Goal: Transaction & Acquisition: Purchase product/service

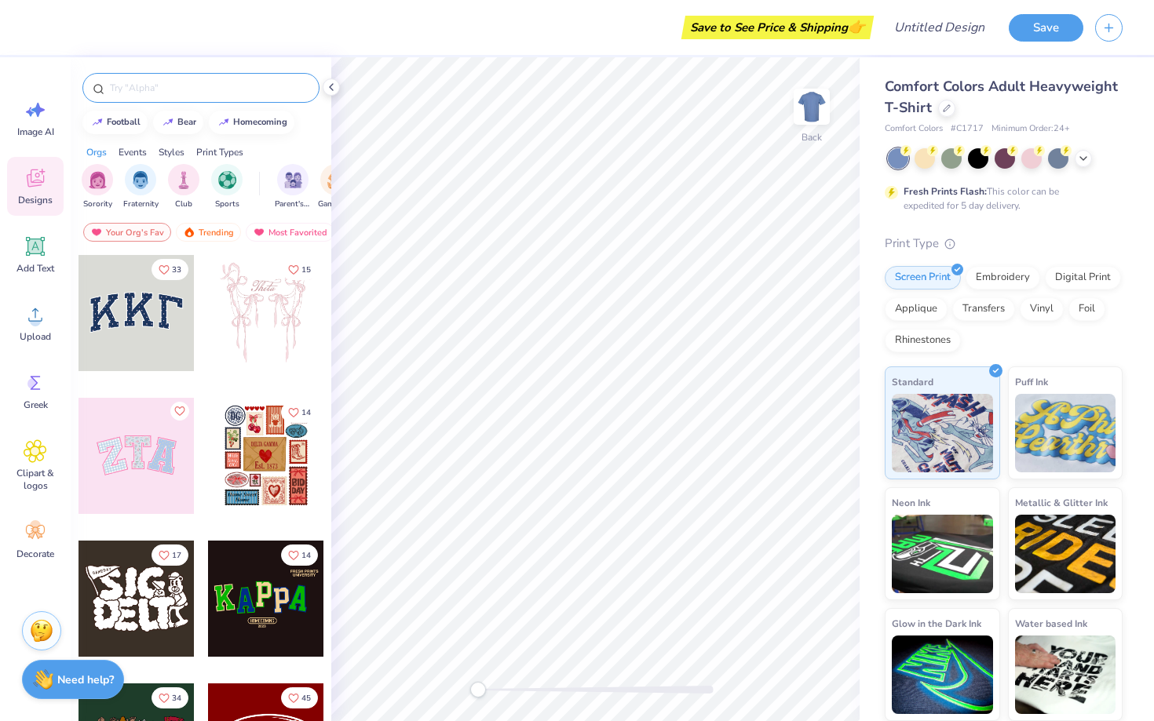
click at [184, 87] on input "text" at bounding box center [208, 88] width 201 height 16
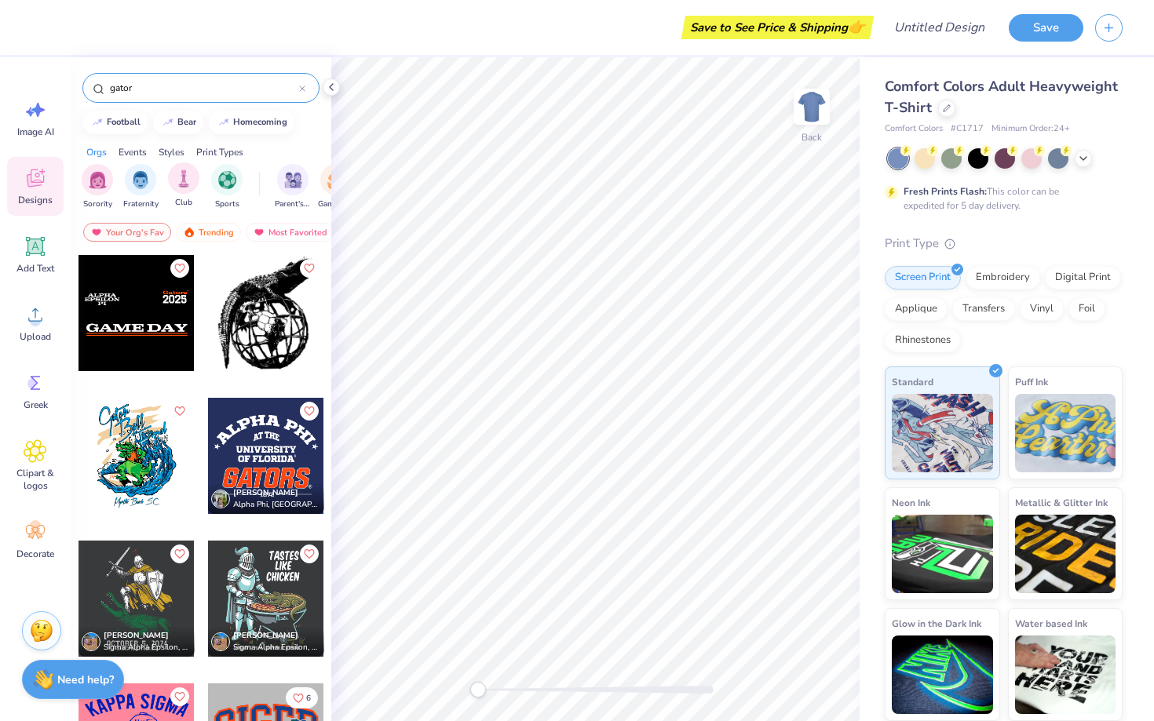
scroll to position [0, 1]
type input "gator"
click at [37, 455] on icon at bounding box center [35, 451] width 9 height 9
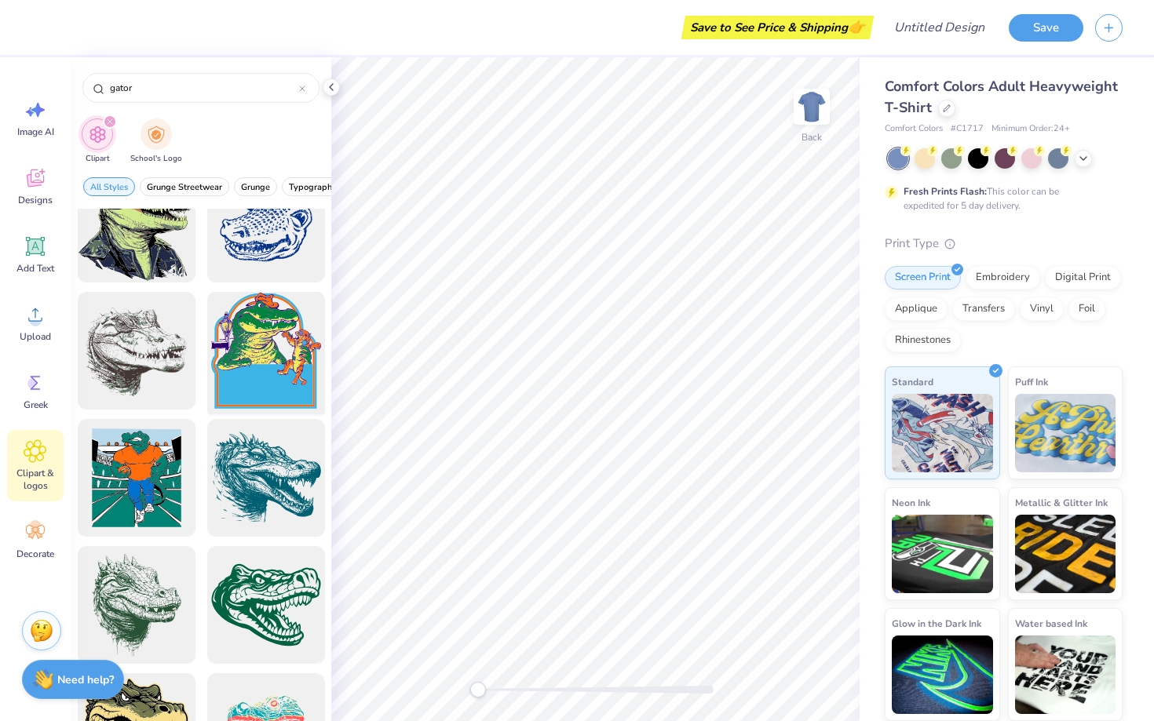
scroll to position [42, 0]
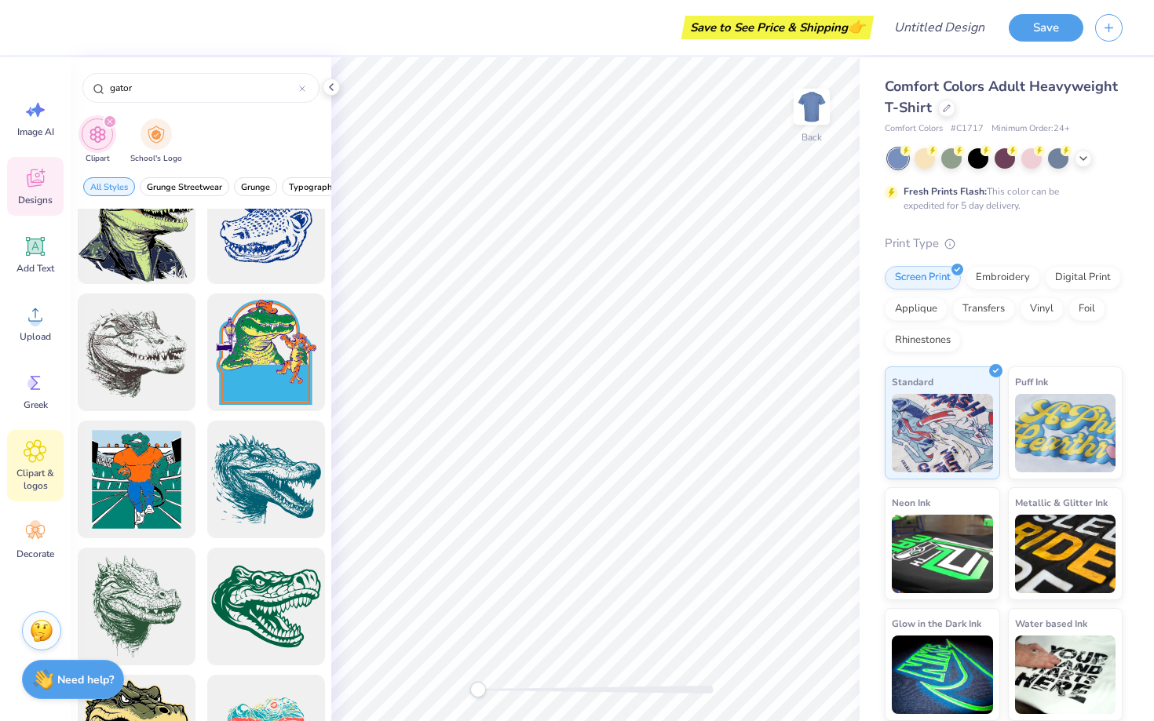
type input "gator"
click at [45, 188] on icon at bounding box center [36, 178] width 24 height 24
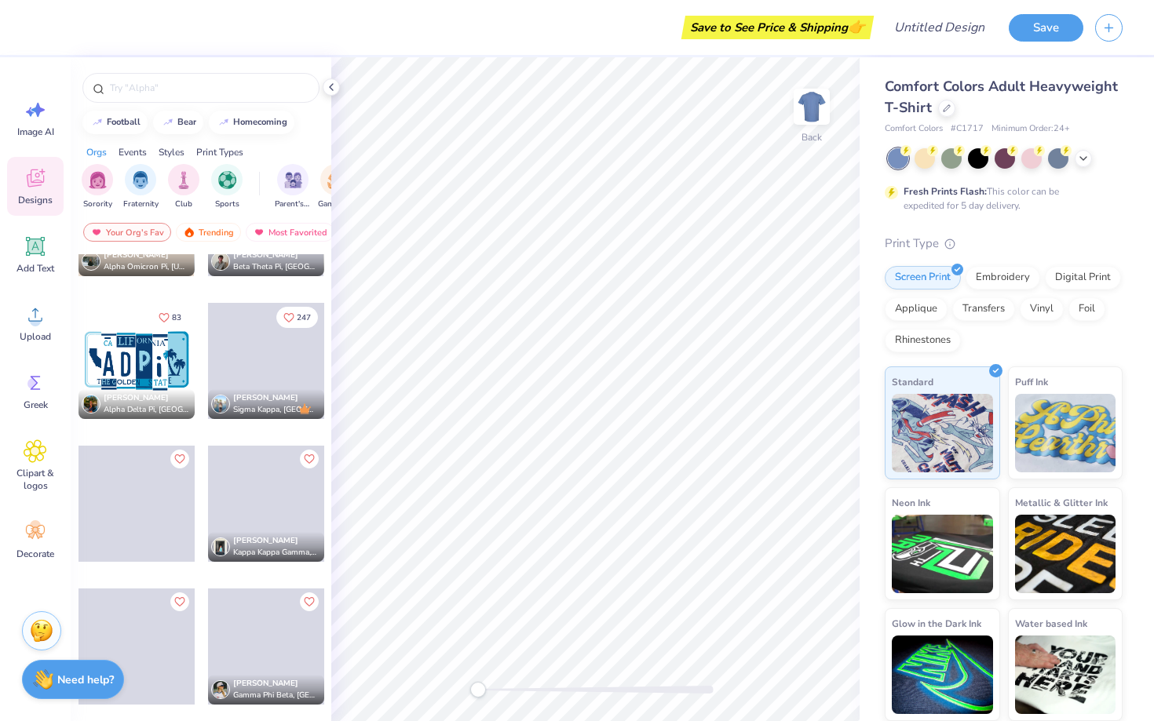
scroll to position [4669, 0]
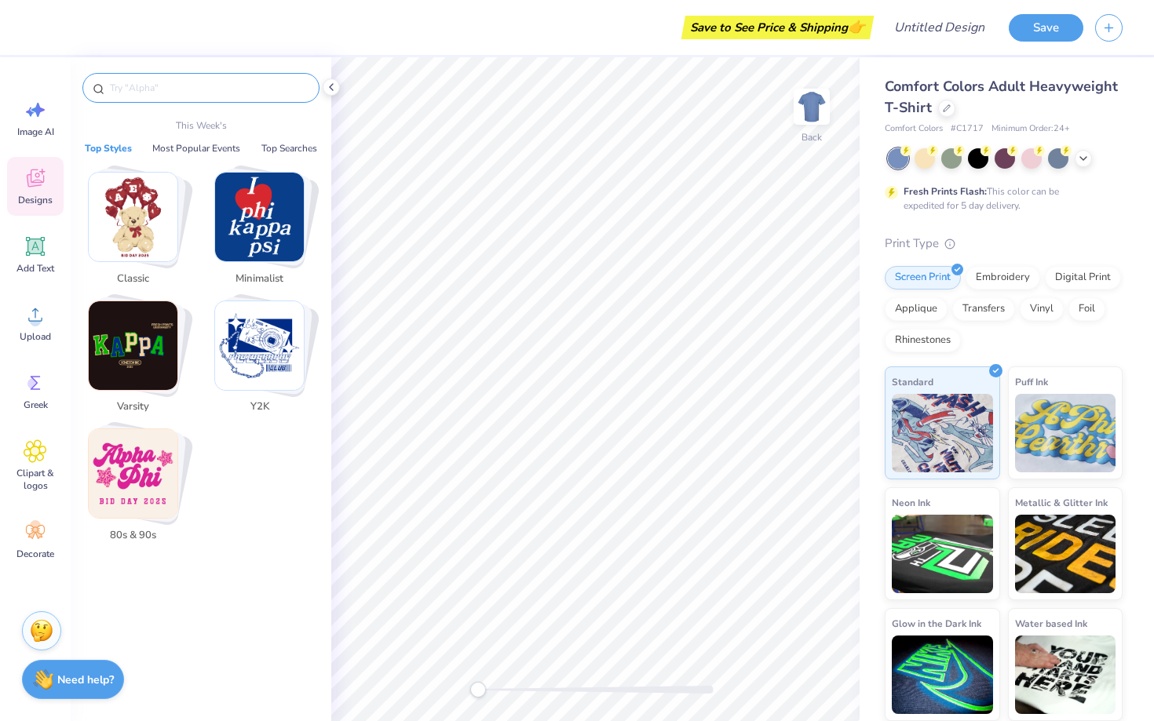
click at [196, 93] on input "text" at bounding box center [208, 88] width 201 height 16
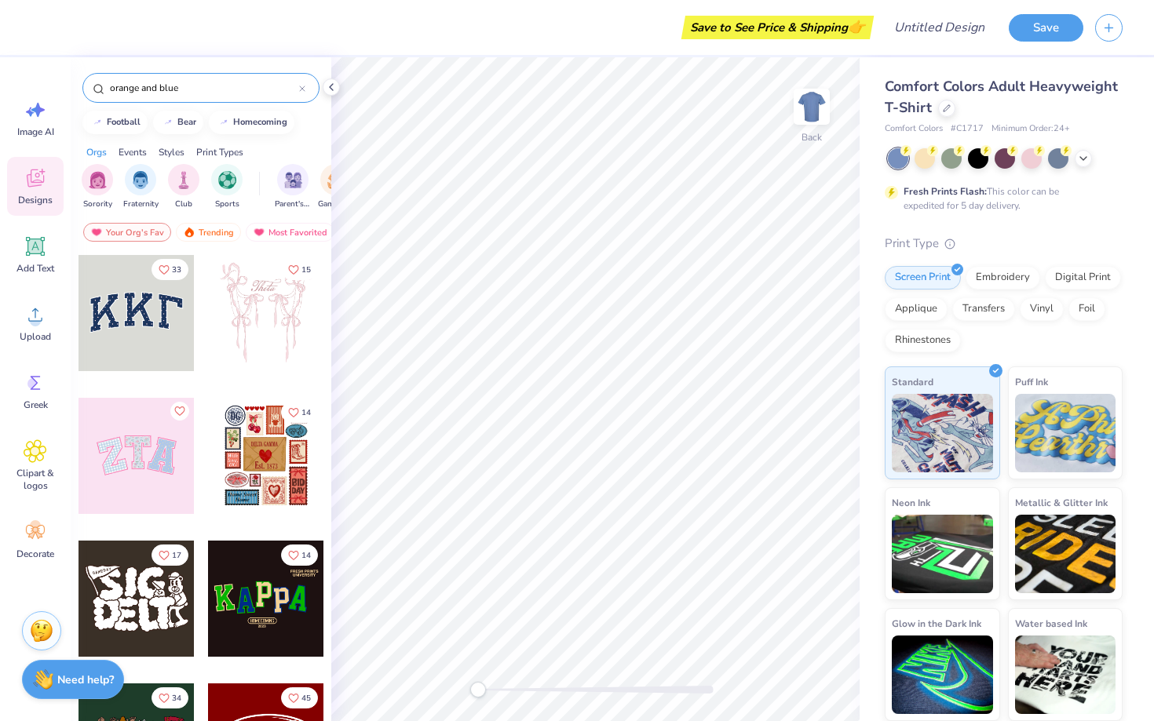
type input "orange and blue"
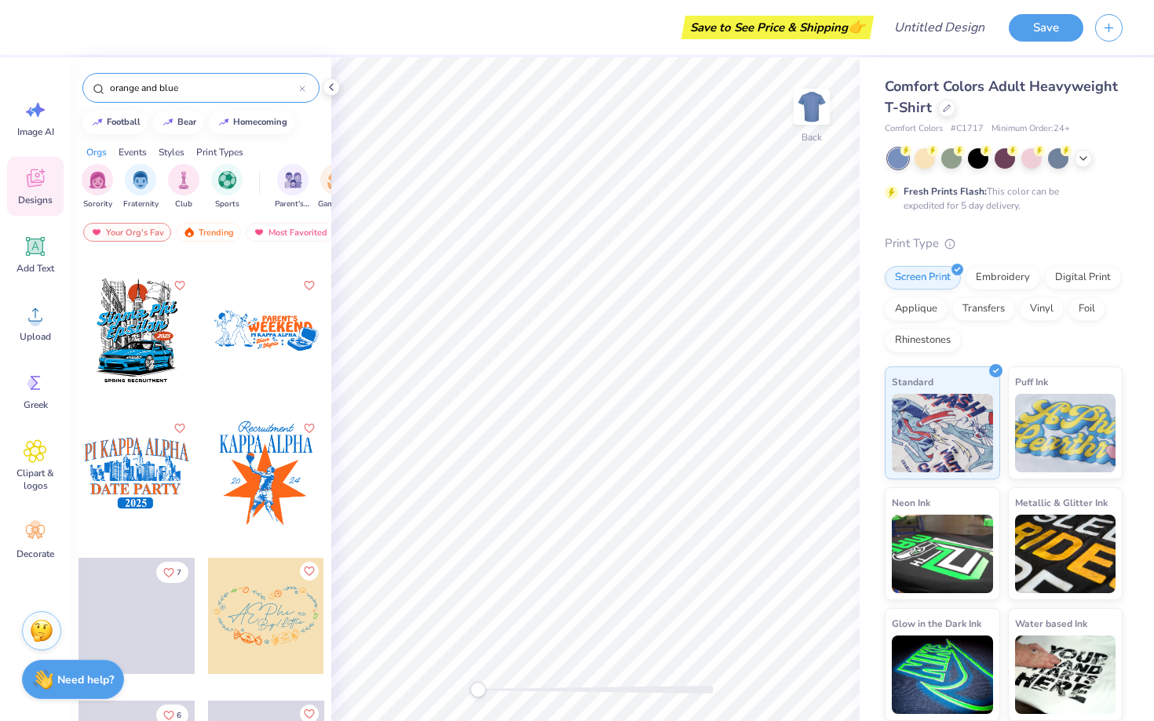
scroll to position [703, 0]
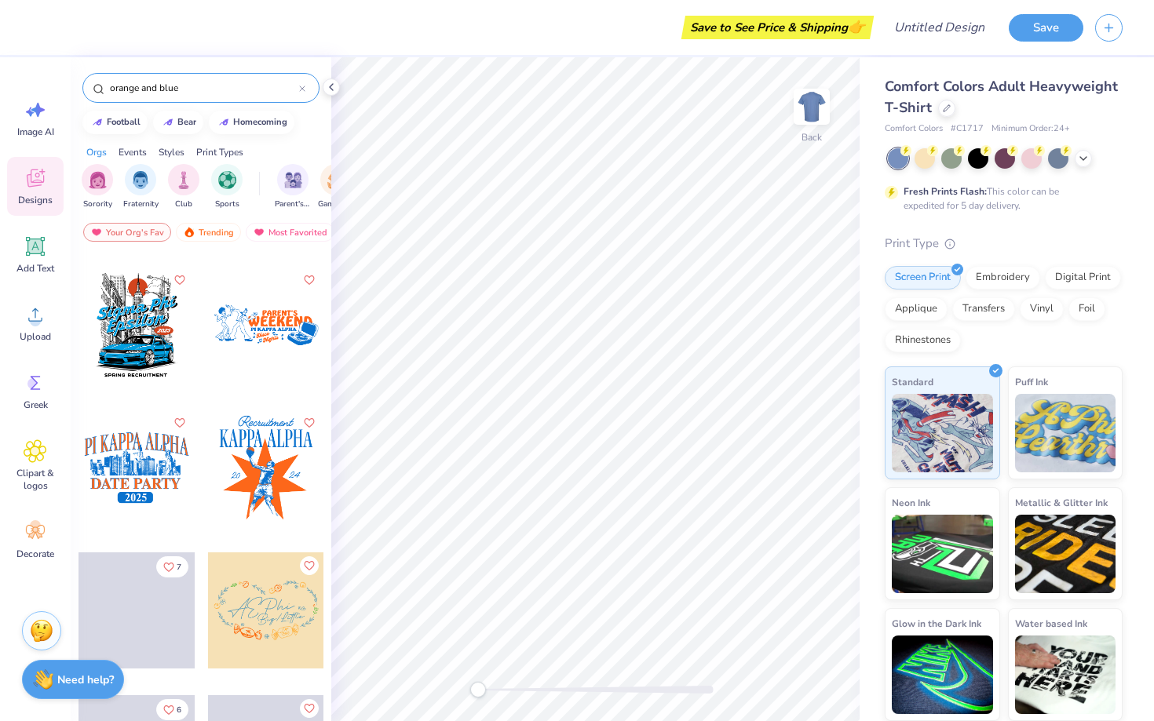
click at [301, 86] on icon at bounding box center [302, 89] width 6 height 6
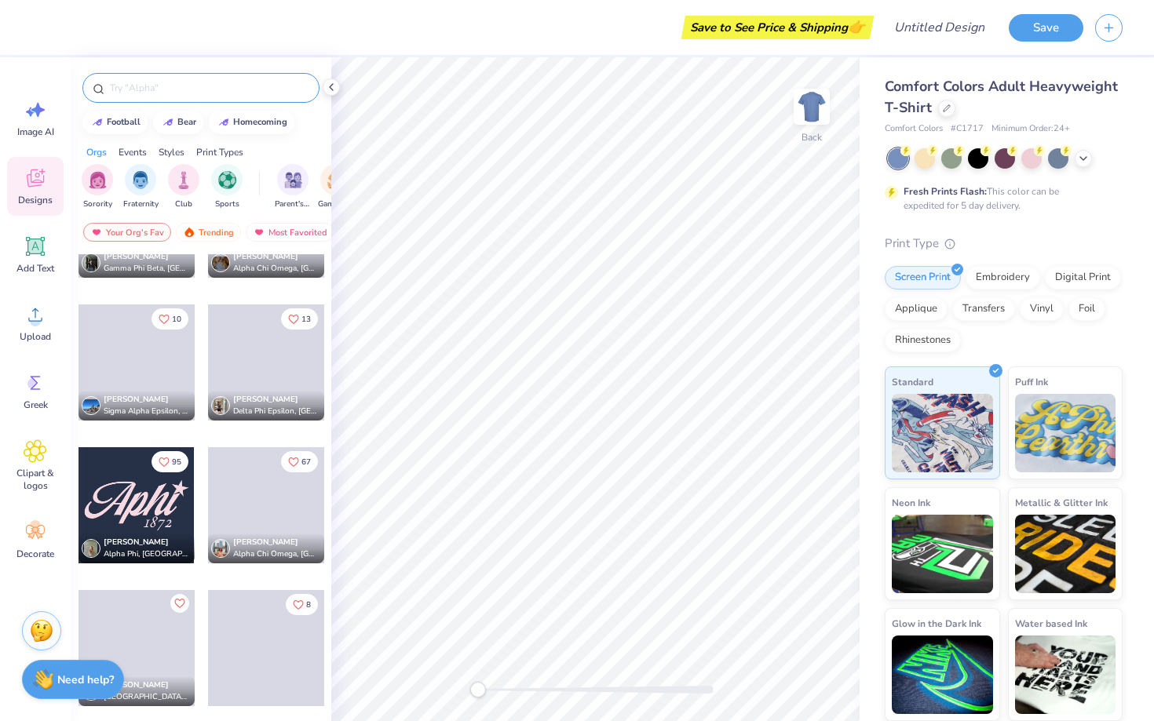
scroll to position [7809, 0]
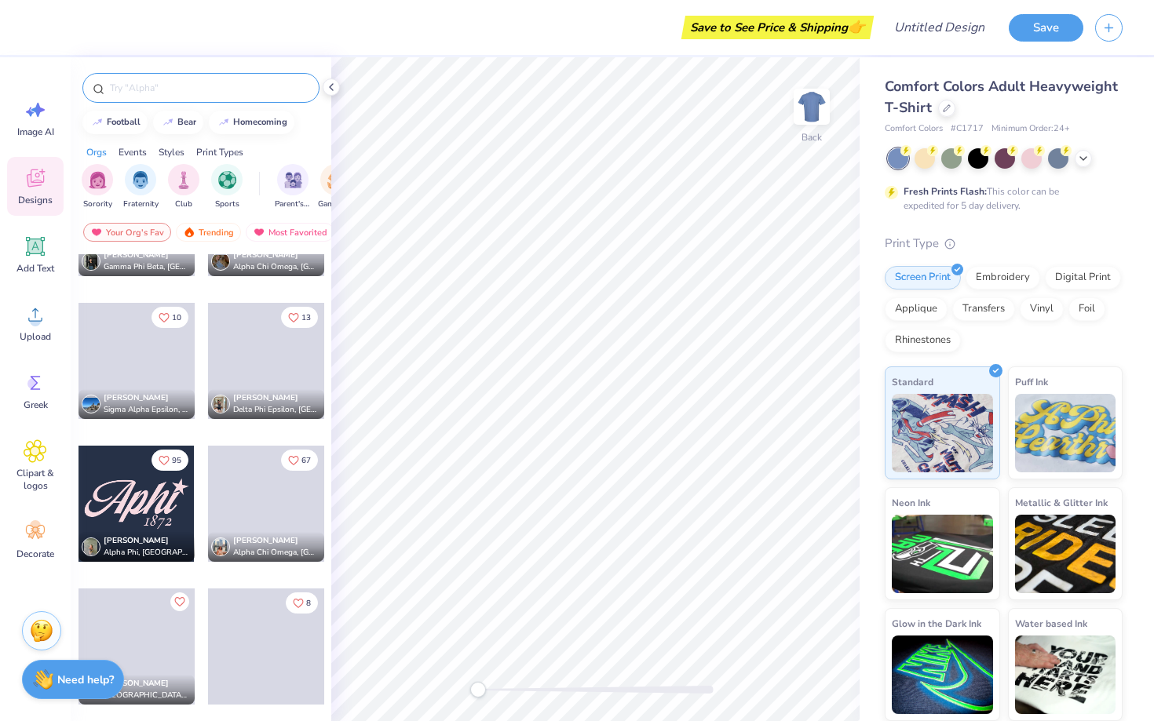
click at [192, 87] on input "text" at bounding box center [208, 88] width 201 height 16
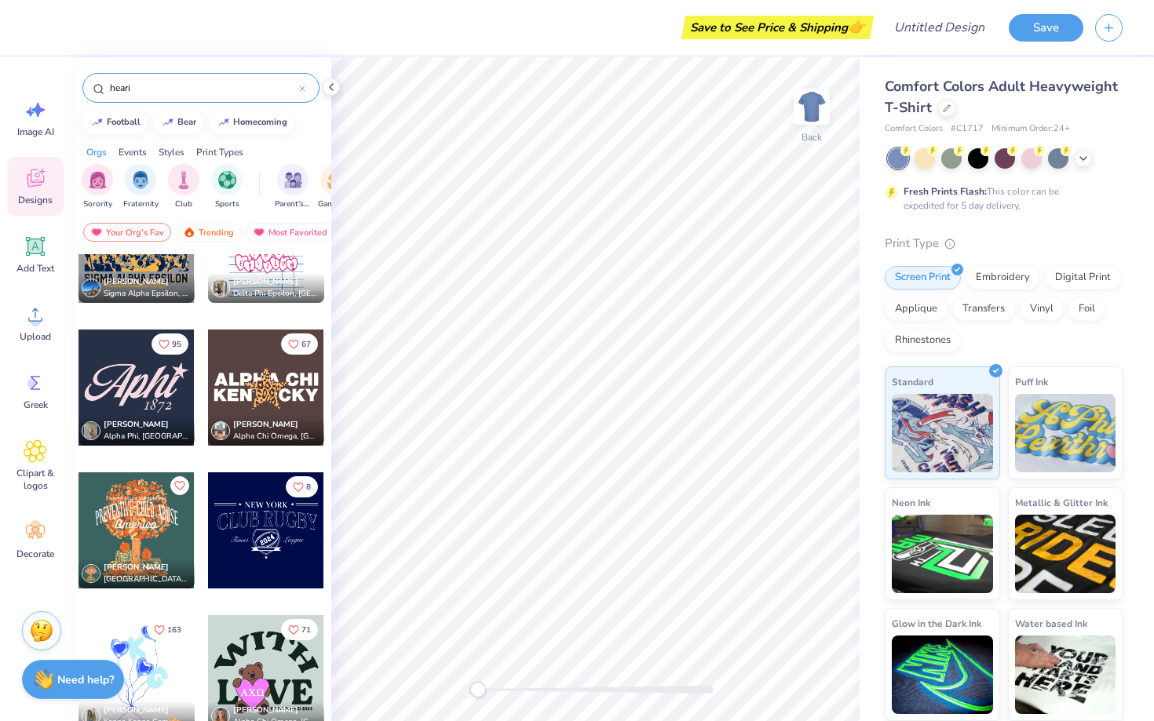
scroll to position [8041, 0]
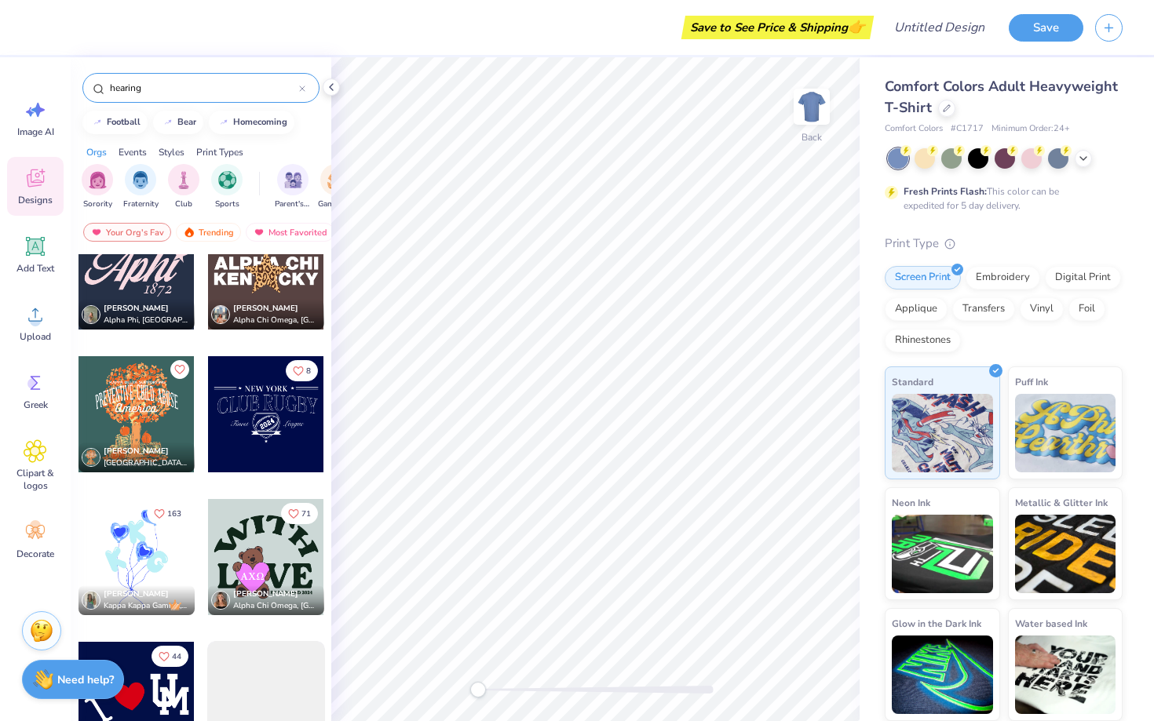
type input "hearing"
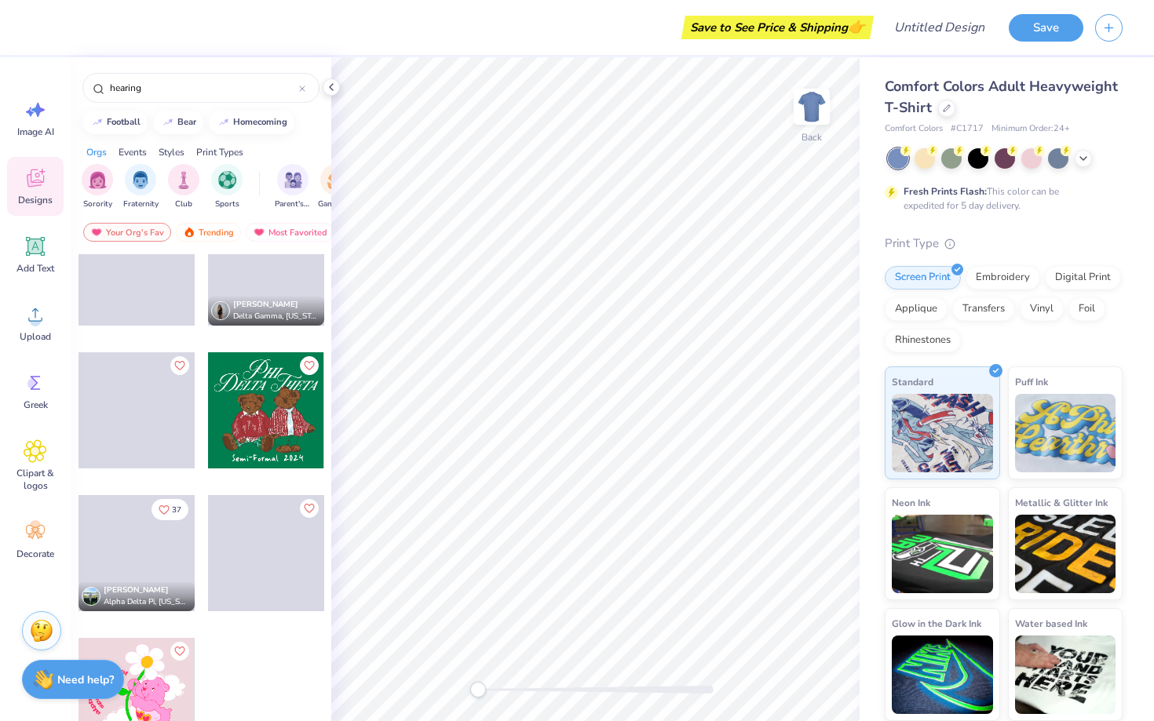
scroll to position [0, 0]
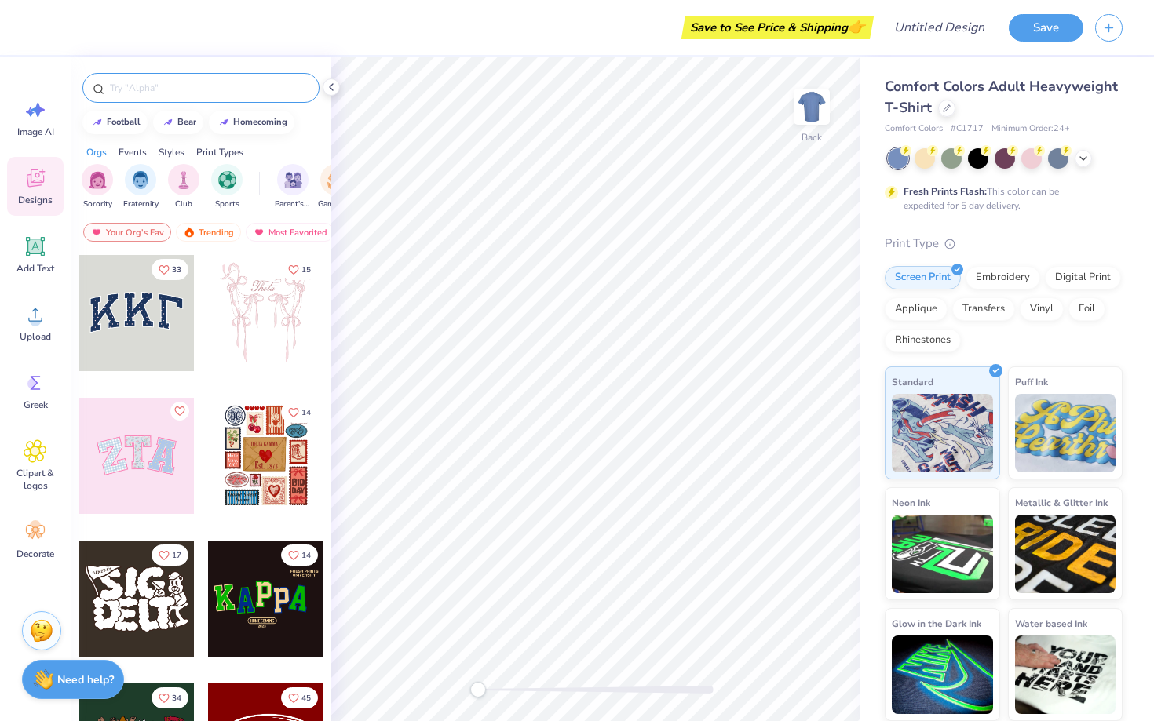
click at [173, 90] on input "text" at bounding box center [208, 88] width 201 height 16
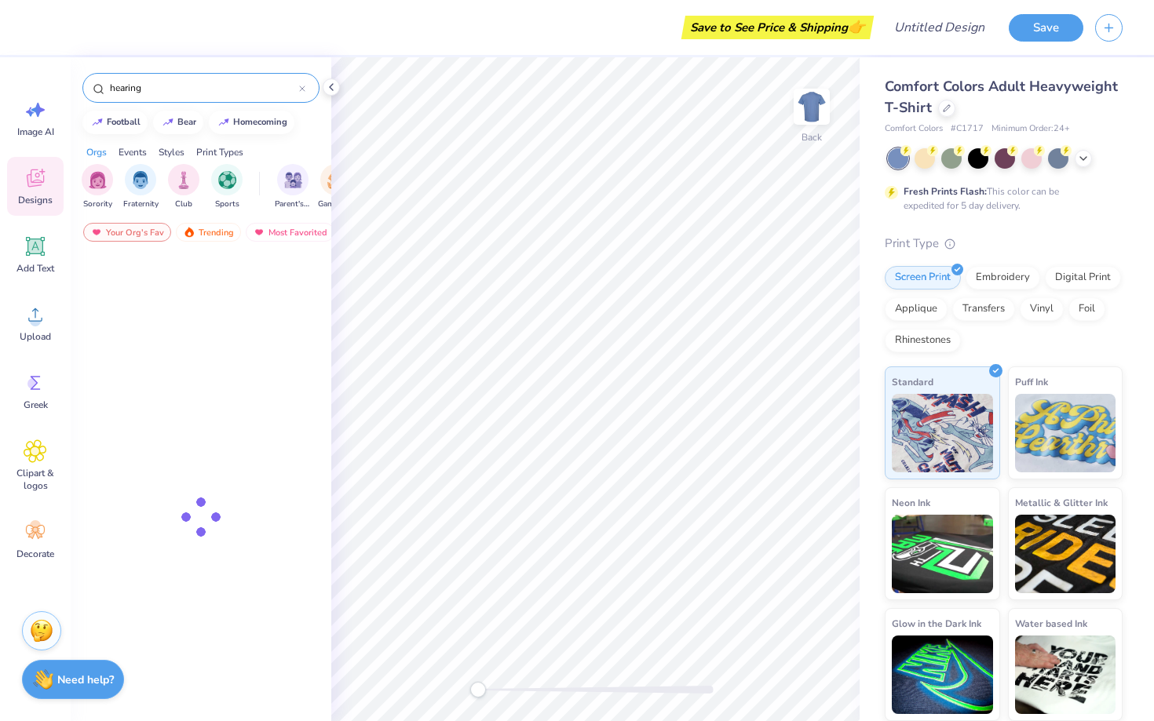
type input "hearing"
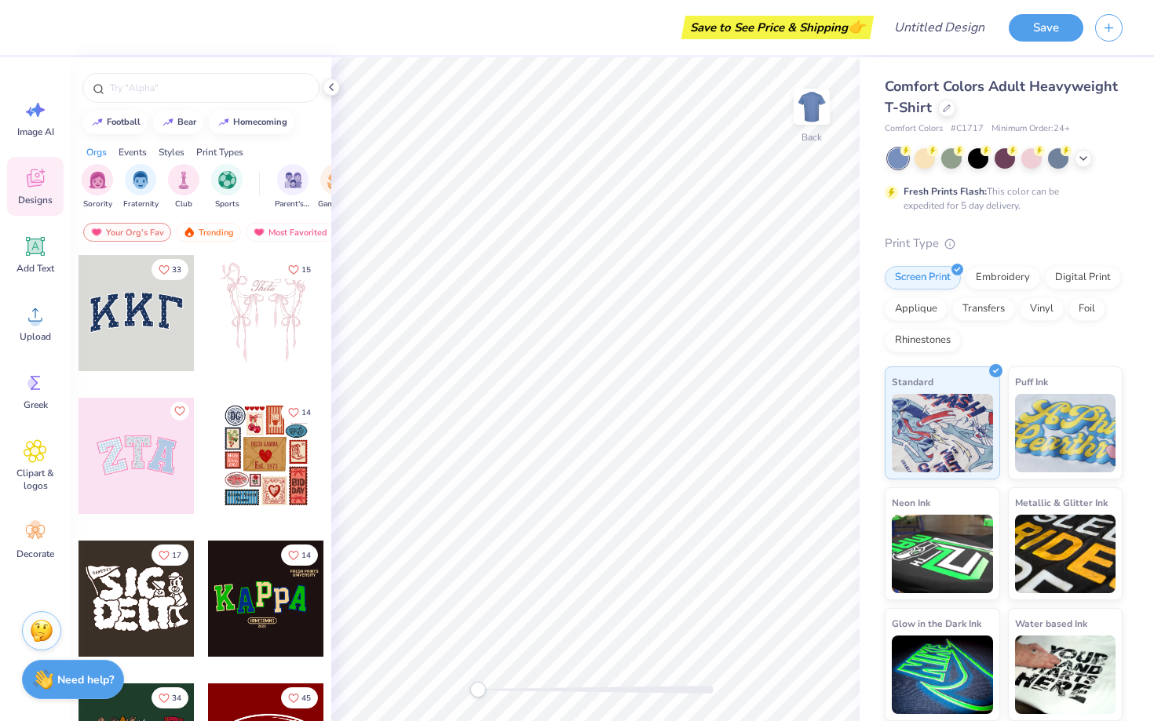
click at [984, 91] on span "Comfort Colors Adult Heavyweight T-Shirt" at bounding box center [1001, 97] width 233 height 40
click at [943, 104] on icon at bounding box center [947, 107] width 8 height 8
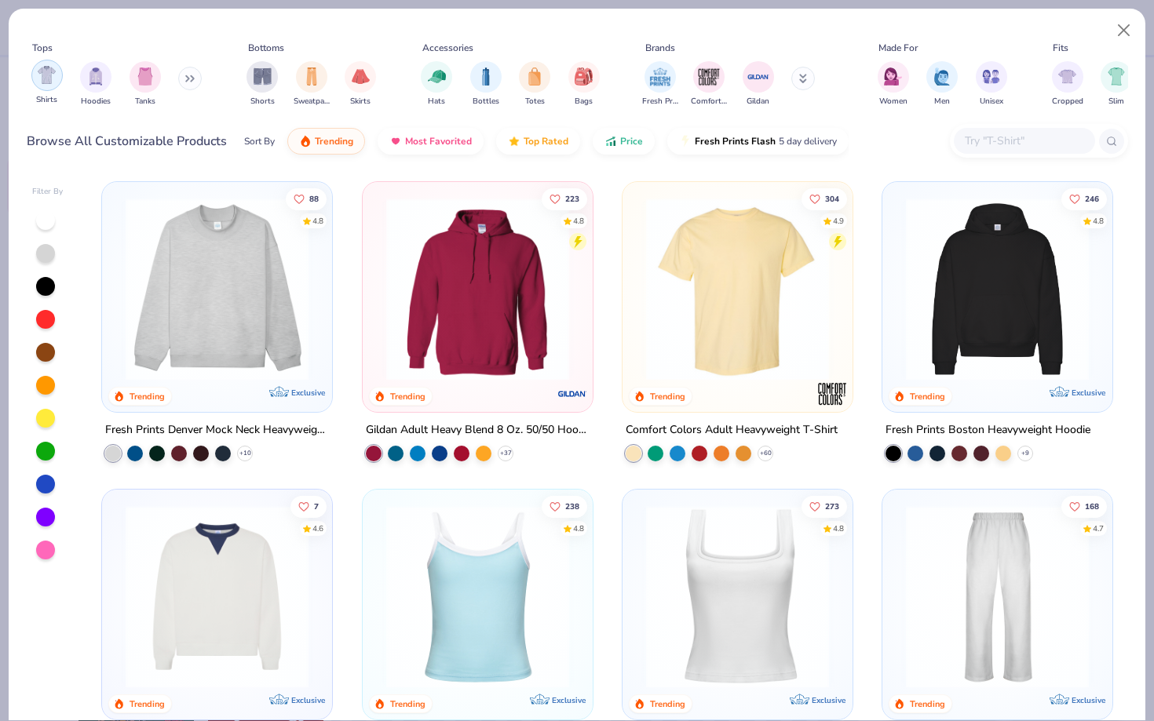
click at [42, 86] on div "filter for Shirts" at bounding box center [46, 75] width 31 height 31
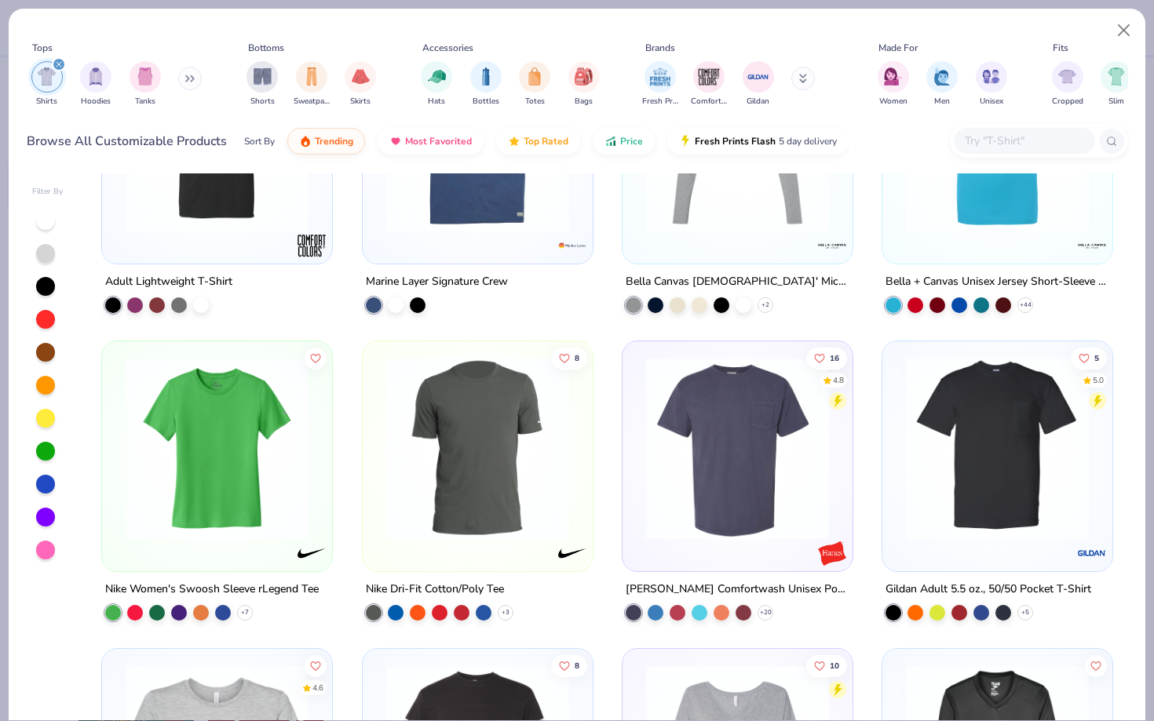
scroll to position [1998, 0]
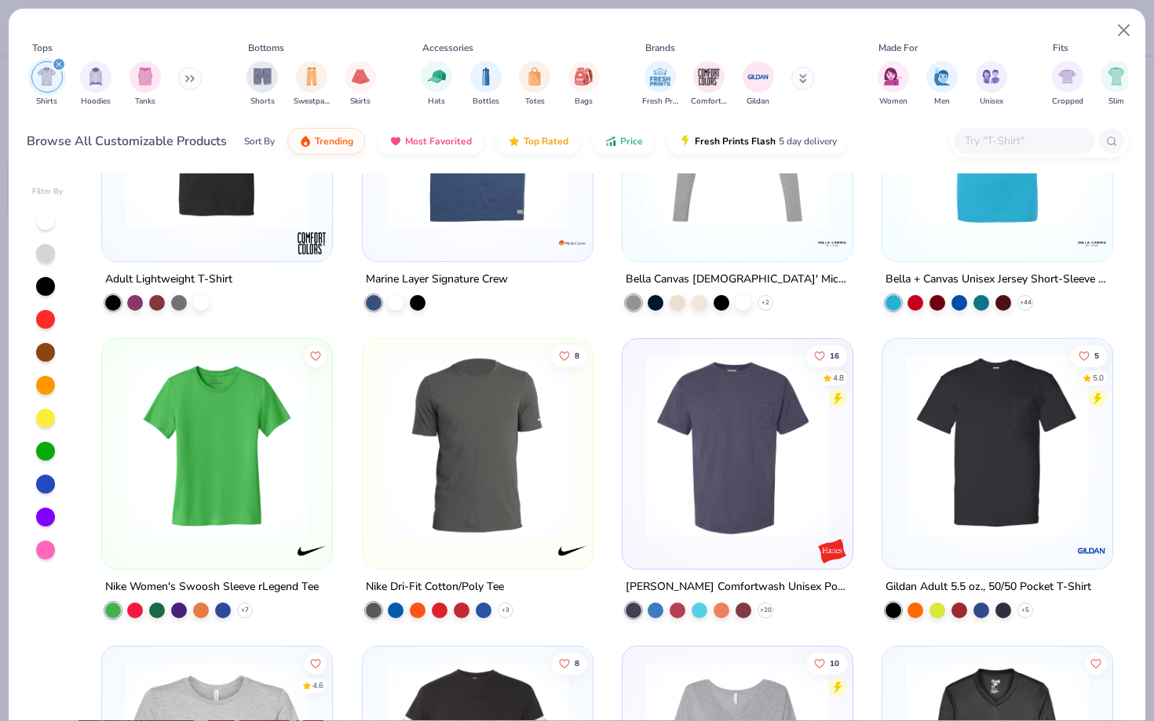
click at [653, 473] on img at bounding box center [737, 446] width 199 height 183
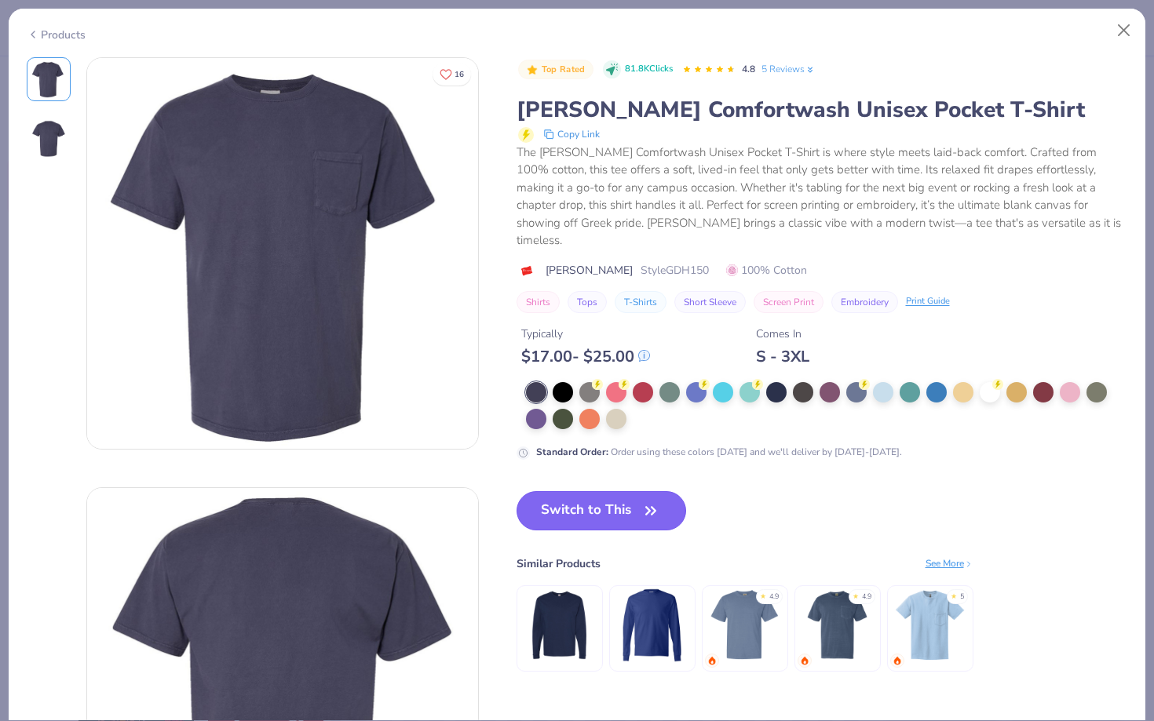
click at [637, 491] on button "Switch to This" at bounding box center [601, 510] width 170 height 39
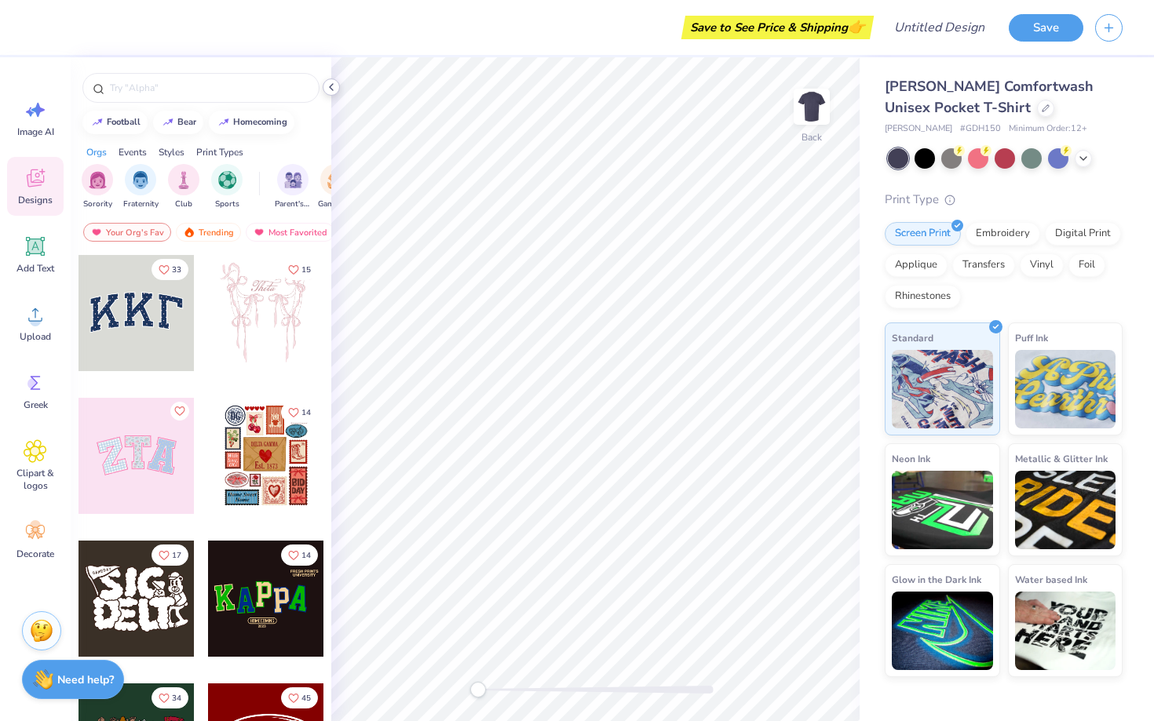
click at [333, 84] on icon at bounding box center [331, 87] width 13 height 13
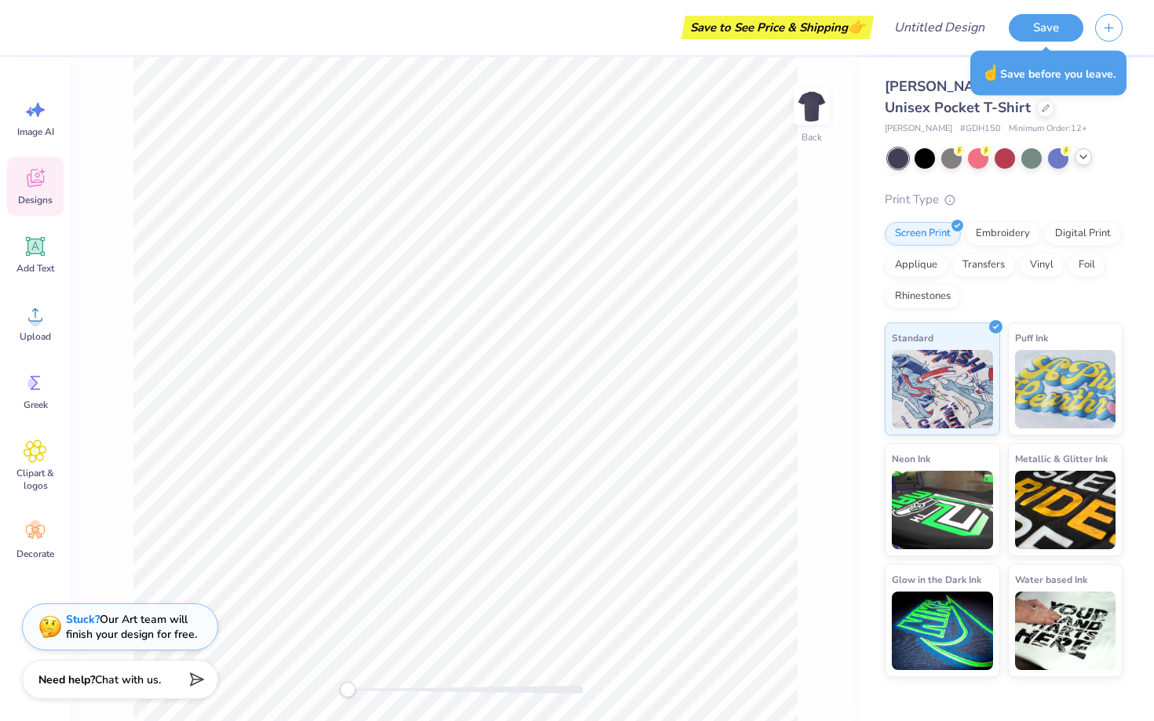
click at [1087, 154] on icon at bounding box center [1083, 157] width 13 height 13
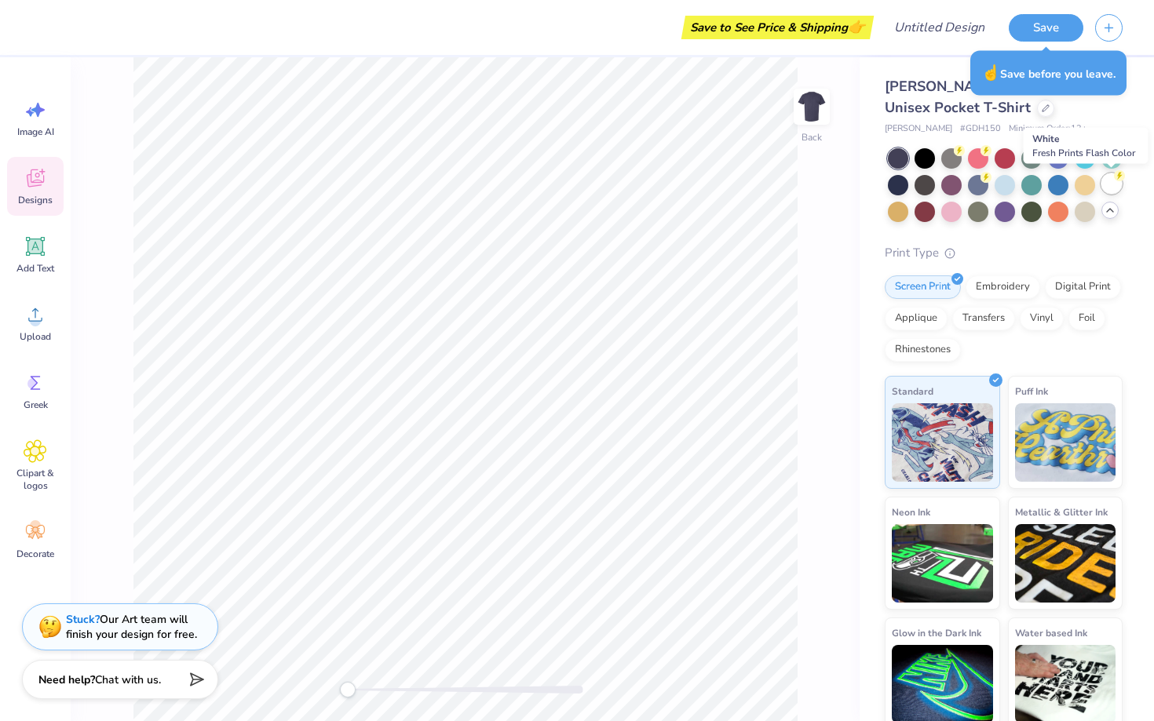
click at [1113, 184] on div at bounding box center [1111, 183] width 20 height 20
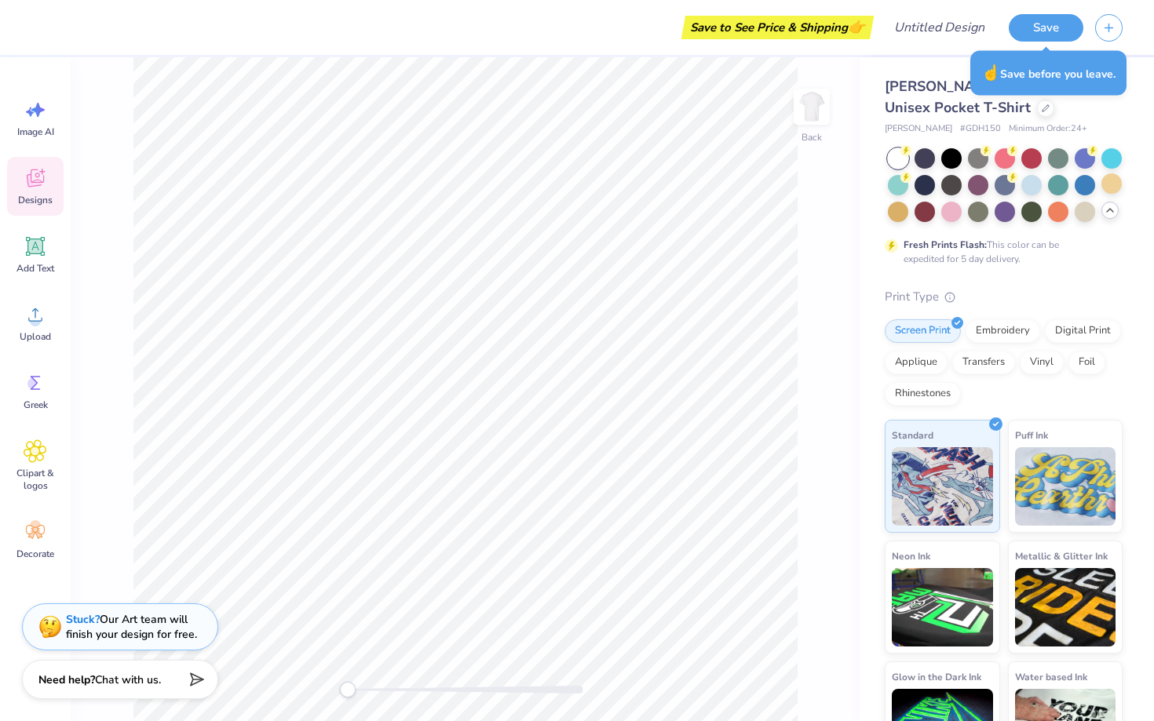
click at [47, 185] on div "Designs" at bounding box center [35, 186] width 57 height 59
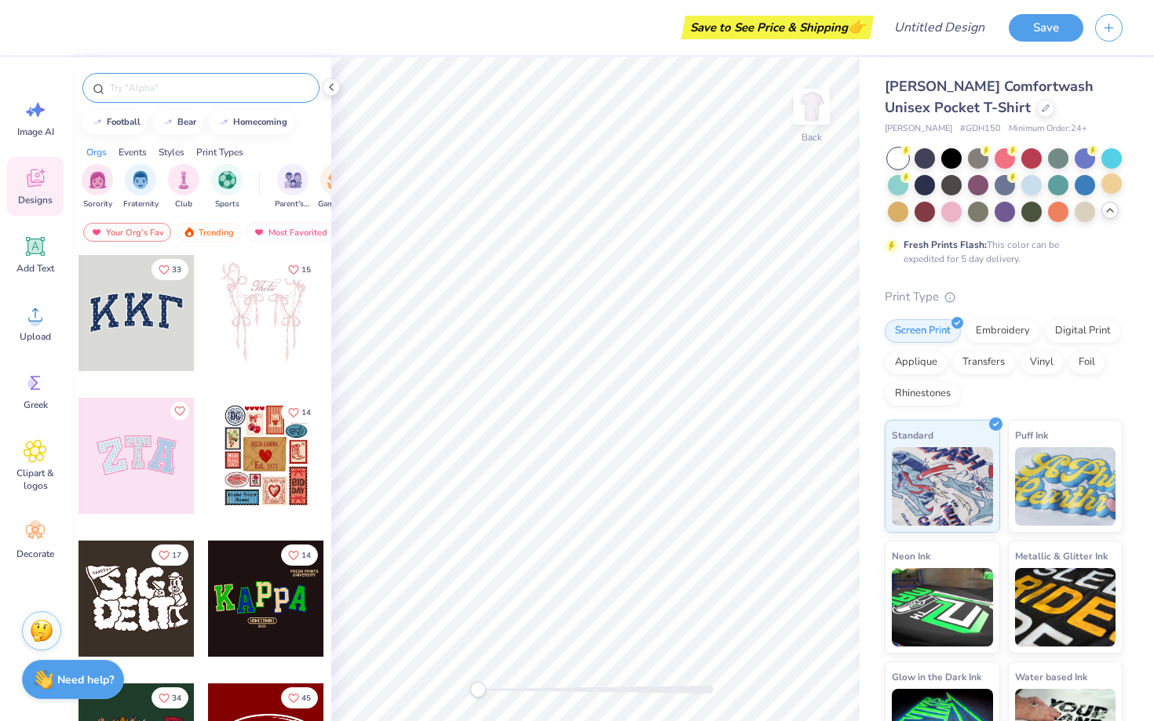
click at [219, 86] on input "text" at bounding box center [208, 88] width 201 height 16
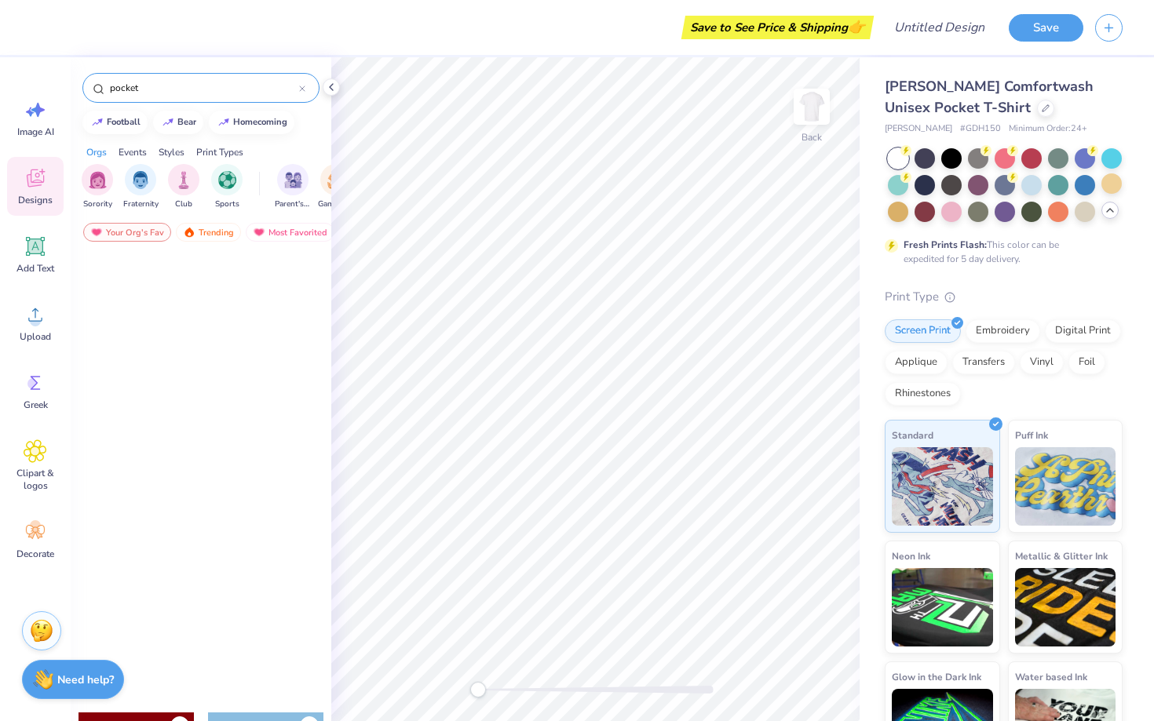
scroll to position [55, 0]
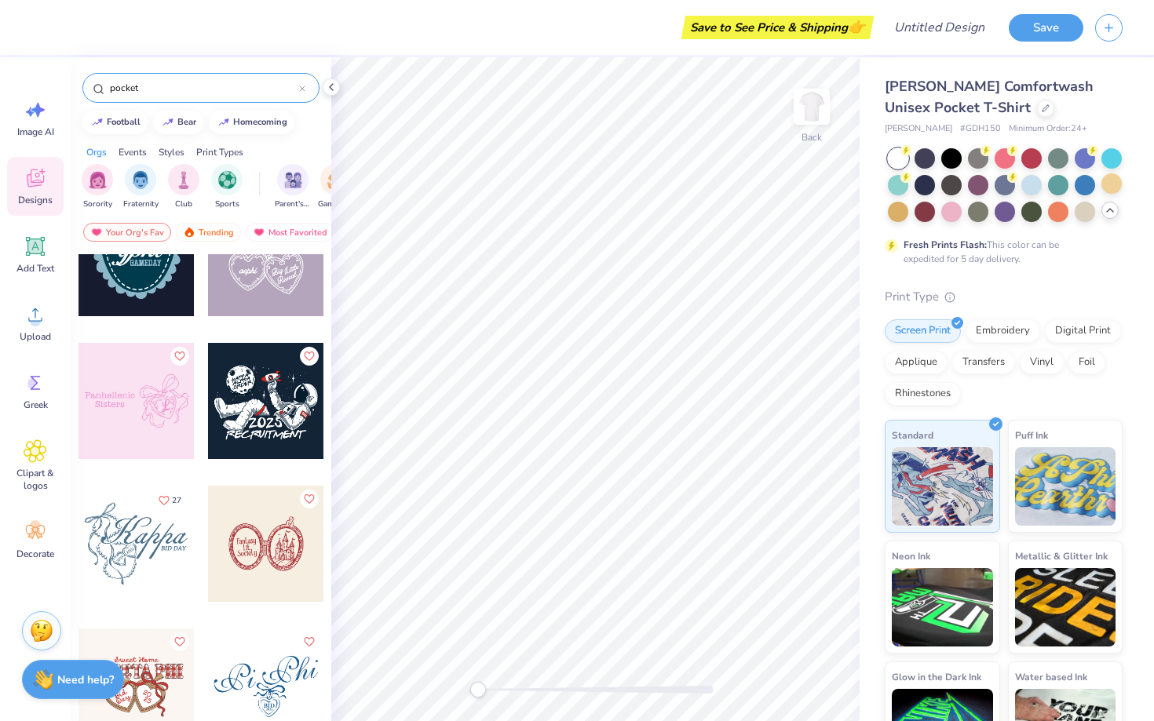
type input "pocket"
click at [308, 89] on div "pocket" at bounding box center [200, 88] width 237 height 30
click at [303, 89] on icon at bounding box center [302, 89] width 6 height 6
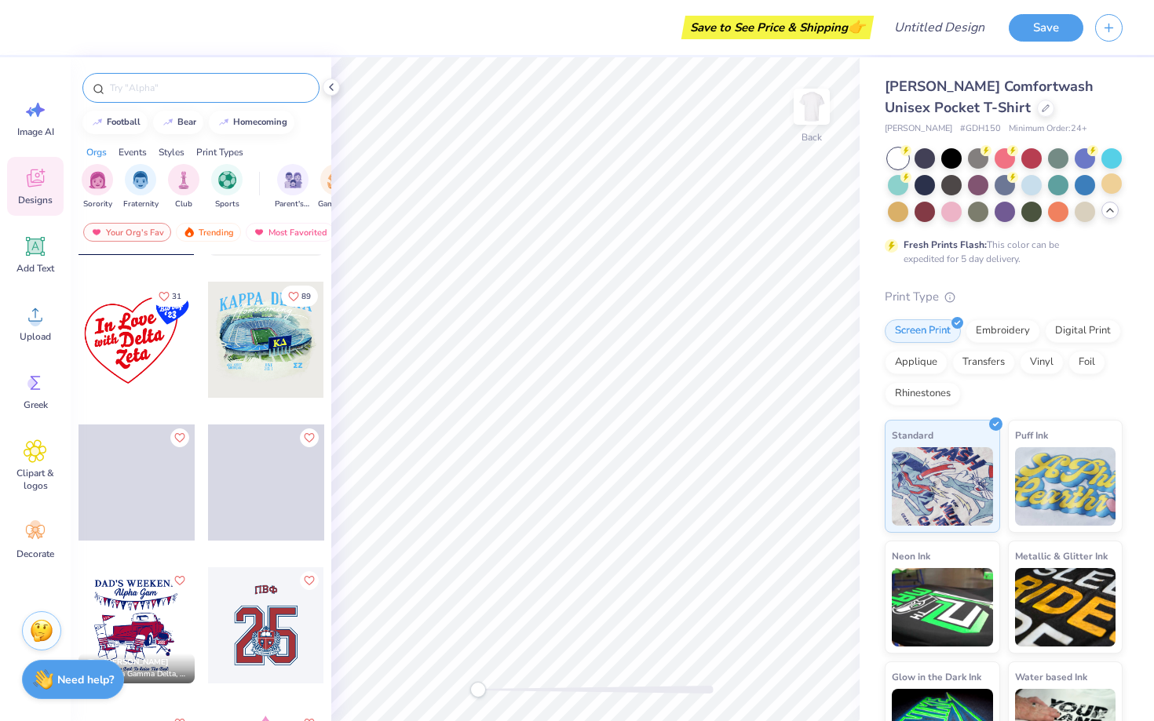
scroll to position [8892, 0]
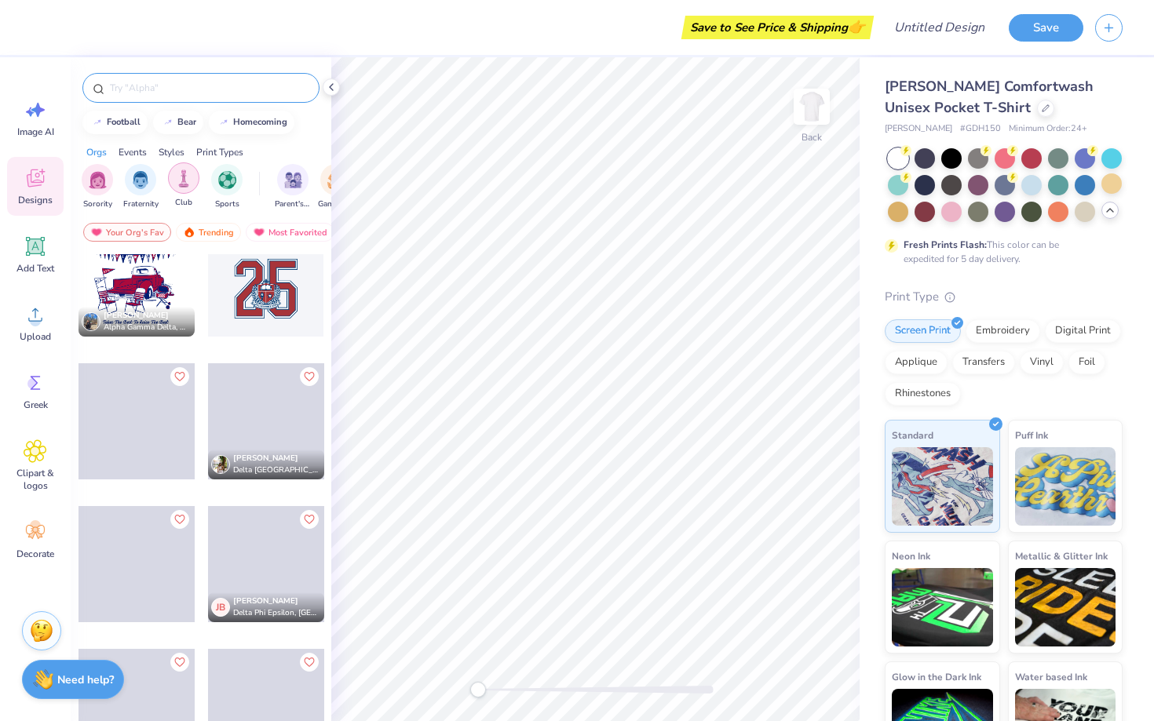
click at [190, 175] on img "filter for Club" at bounding box center [183, 179] width 17 height 18
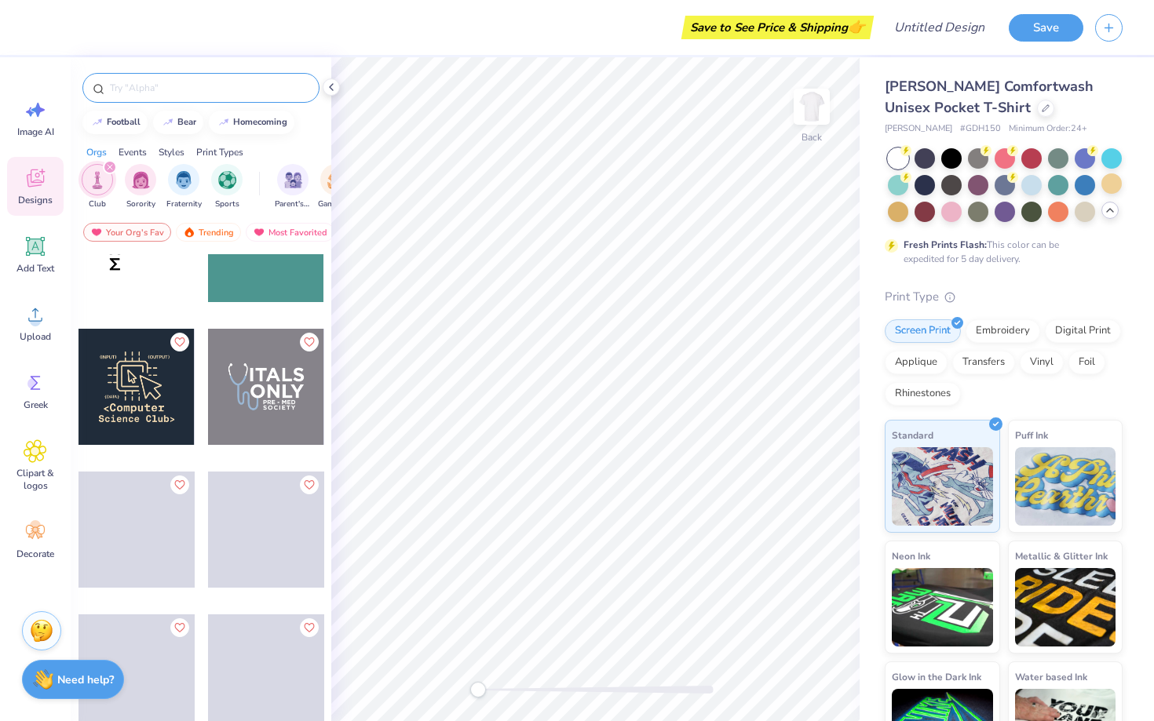
scroll to position [7059, 0]
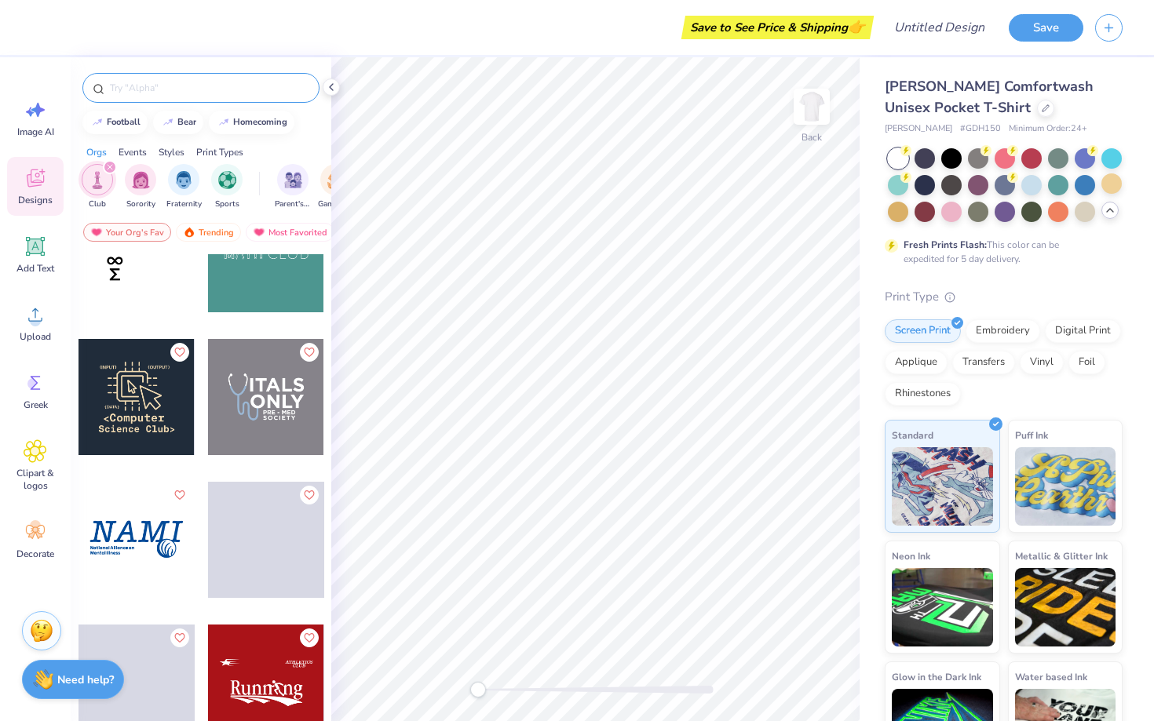
click at [210, 86] on input "text" at bounding box center [208, 88] width 201 height 16
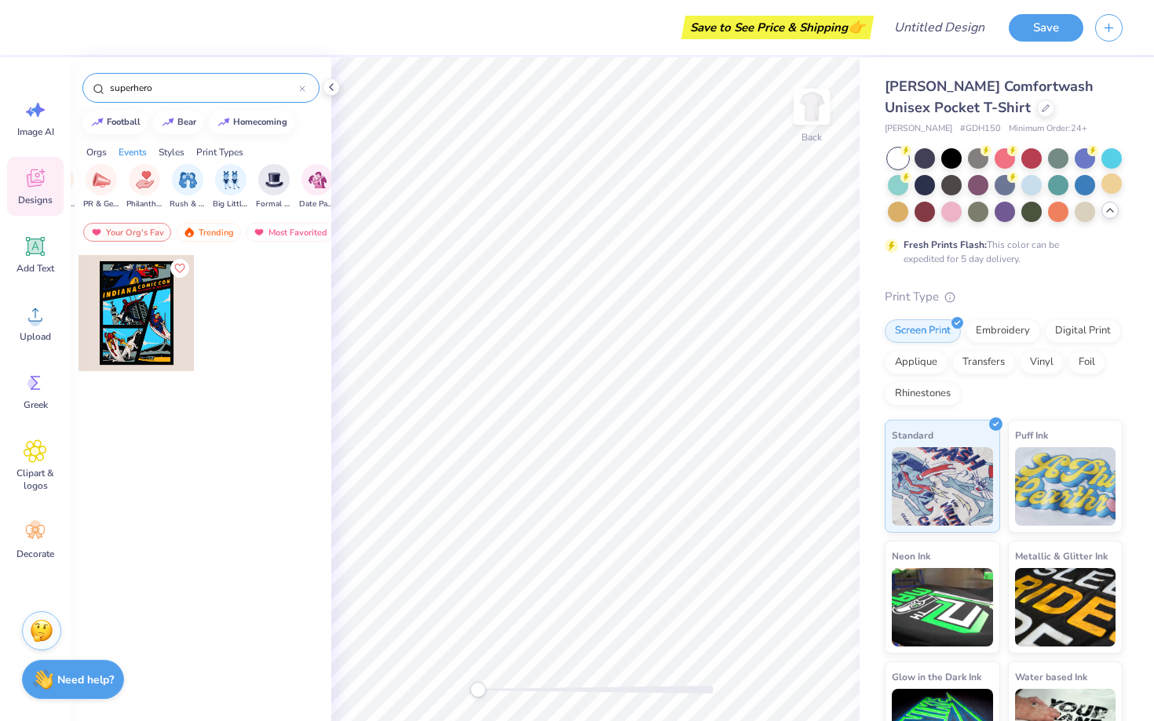
scroll to position [0, 283]
click at [132, 185] on img "filter for Philanthropy" at bounding box center [140, 179] width 18 height 18
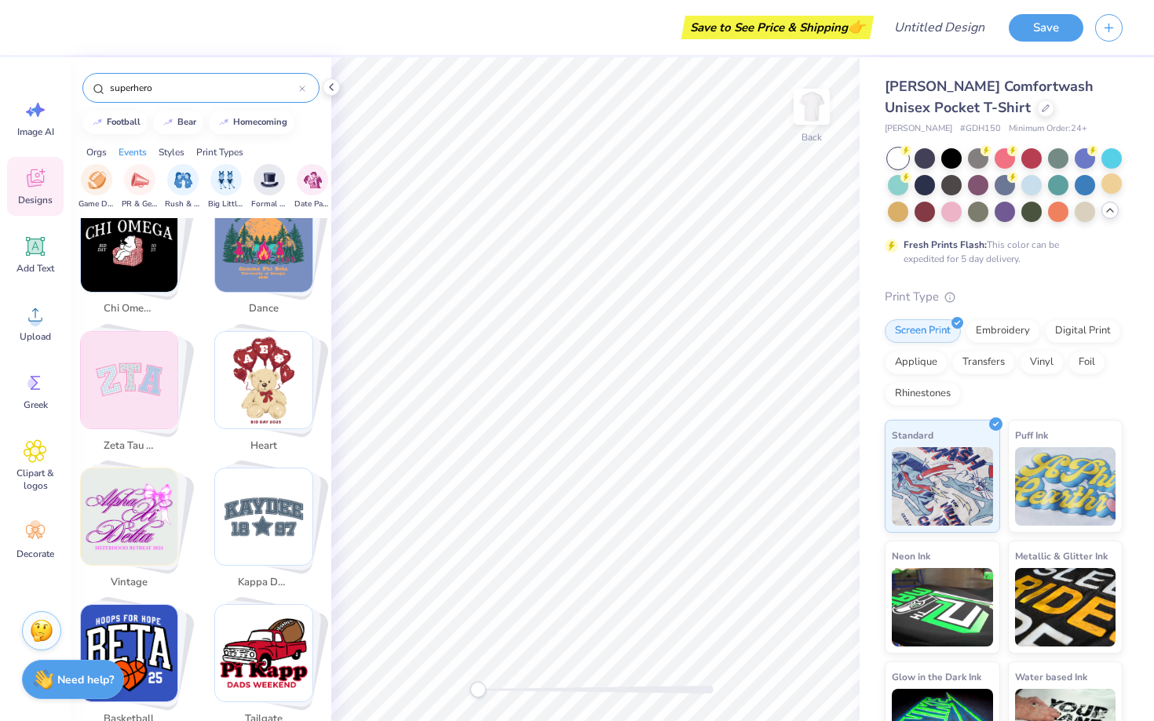
scroll to position [1260, 0]
click at [248, 399] on img "Stack Card Button heart" at bounding box center [263, 381] width 97 height 97
type input "heart"
click at [274, 401] on img "Stack Card Button heart" at bounding box center [263, 381] width 97 height 97
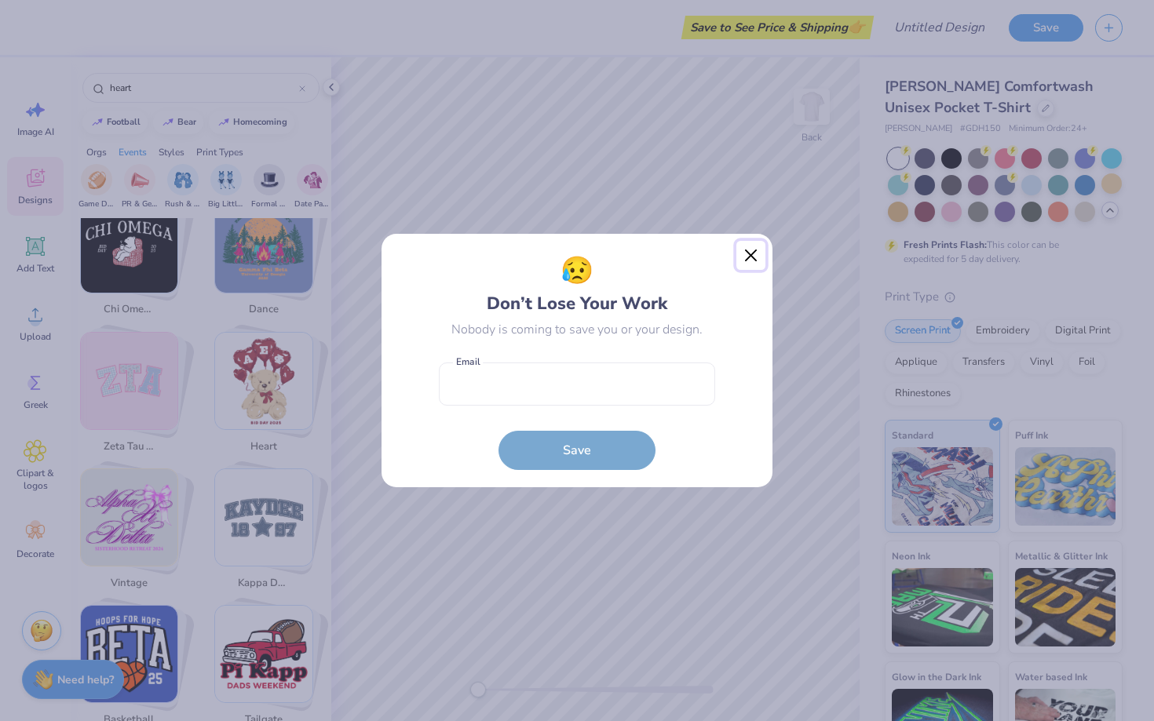
click at [744, 257] on button "Close" at bounding box center [751, 256] width 30 height 30
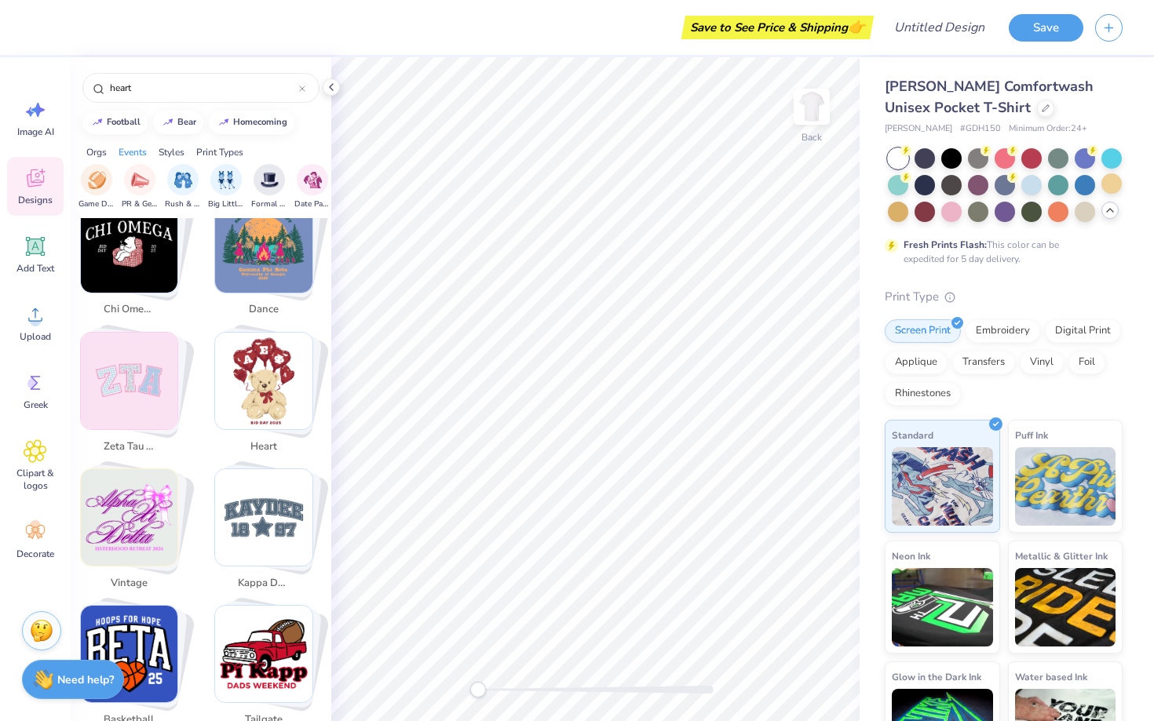
click at [242, 402] on img "Stack Card Button heart" at bounding box center [263, 381] width 97 height 97
click at [242, 403] on img "Stack Card Button heart" at bounding box center [263, 381] width 97 height 97
click at [259, 454] on span "heart" at bounding box center [263, 448] width 51 height 16
